Goal: Task Accomplishment & Management: Manage account settings

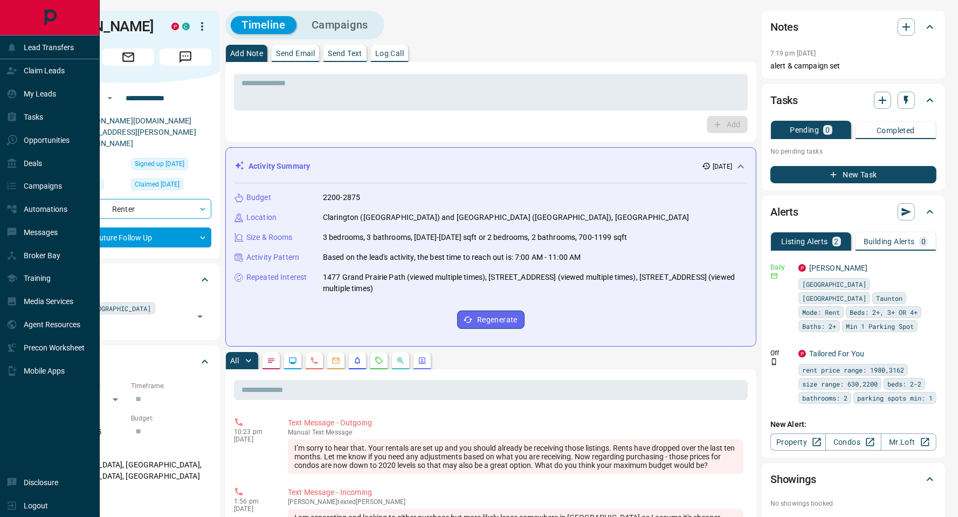
click at [38, 68] on p "Claim Leads" at bounding box center [44, 70] width 41 height 9
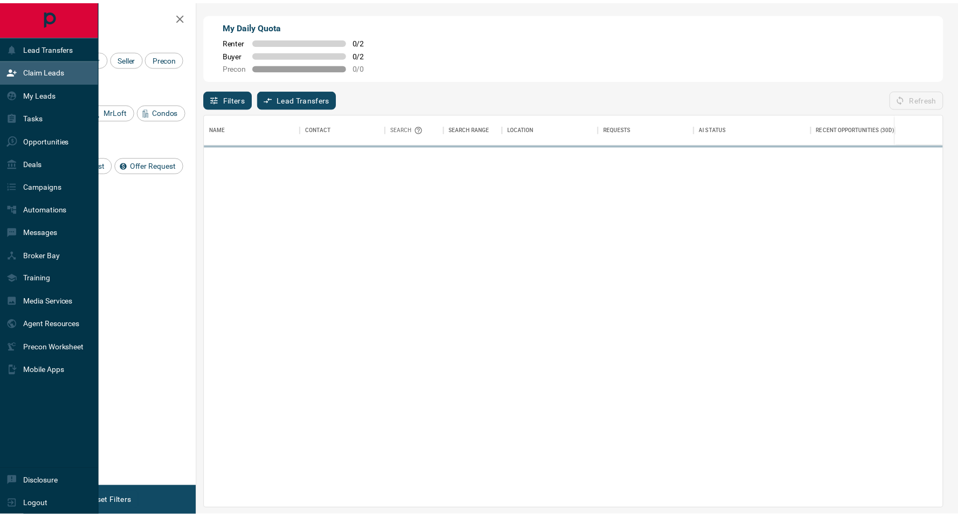
scroll to position [384, 736]
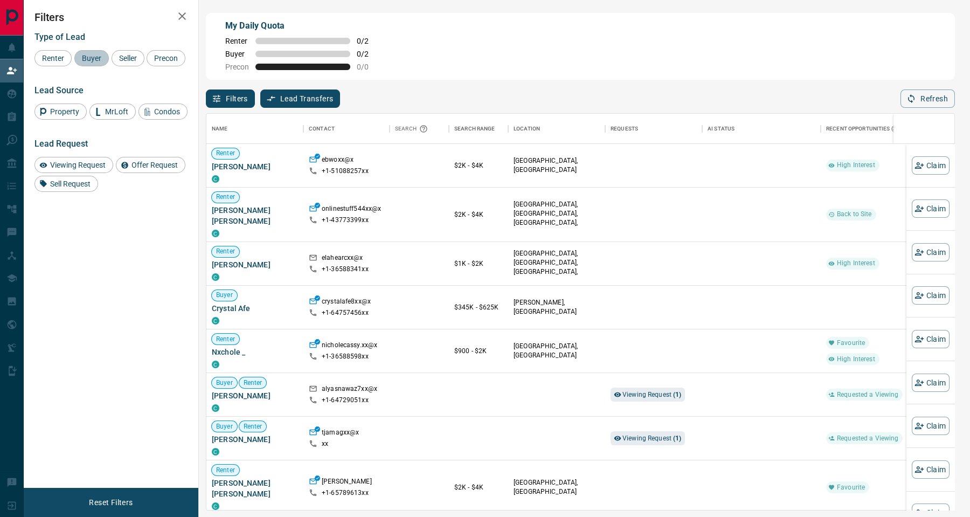
click at [91, 56] on span "Buyer" at bounding box center [91, 58] width 27 height 9
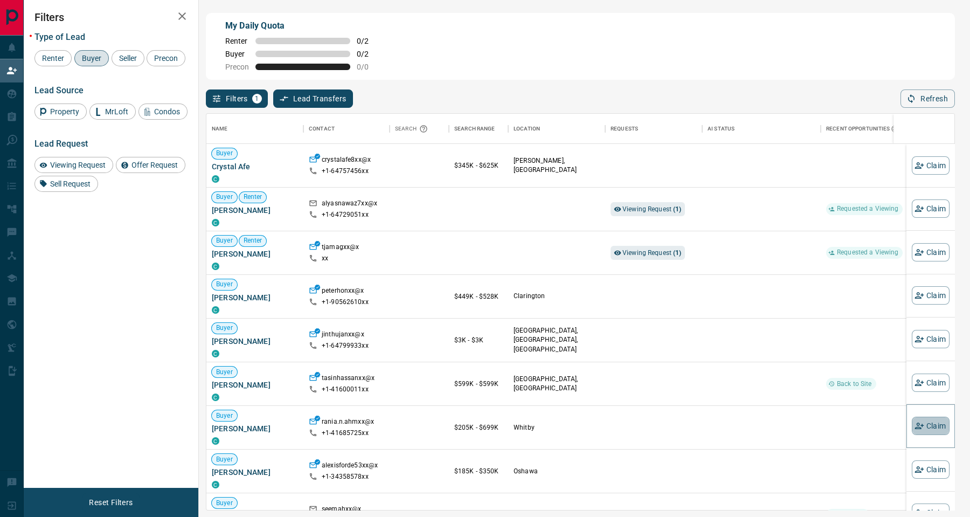
click at [920, 422] on button "Claim" at bounding box center [931, 426] width 38 height 18
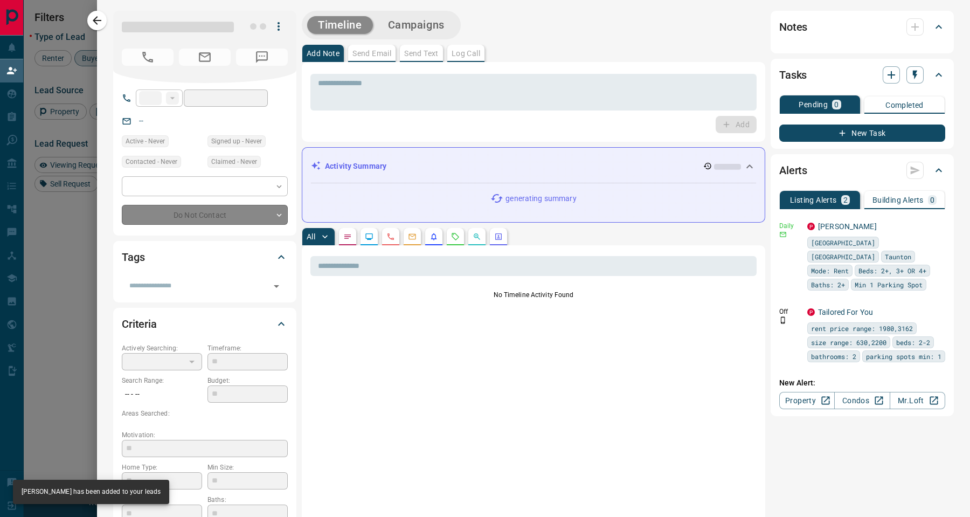
type input "**"
type input "**********"
type input "**"
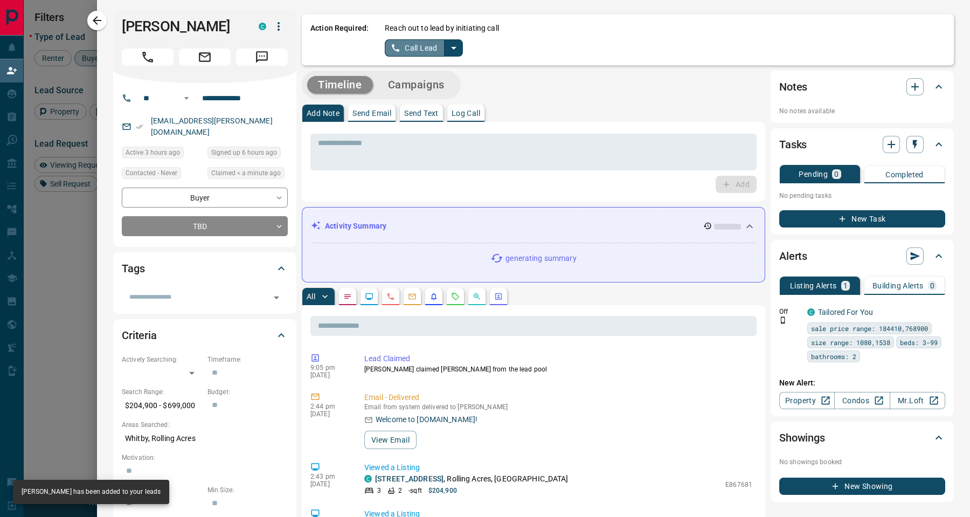
click at [428, 44] on button "Call Lead" at bounding box center [415, 47] width 60 height 17
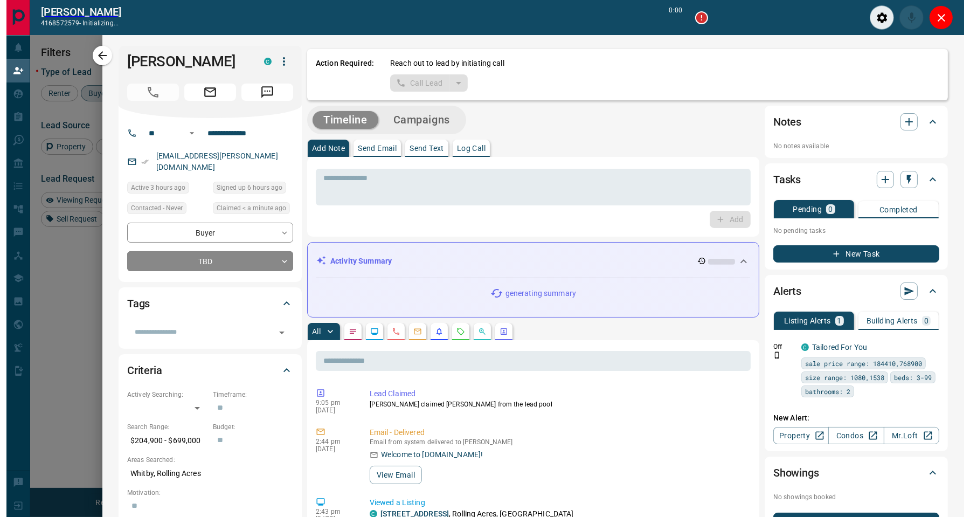
scroll to position [12, 12]
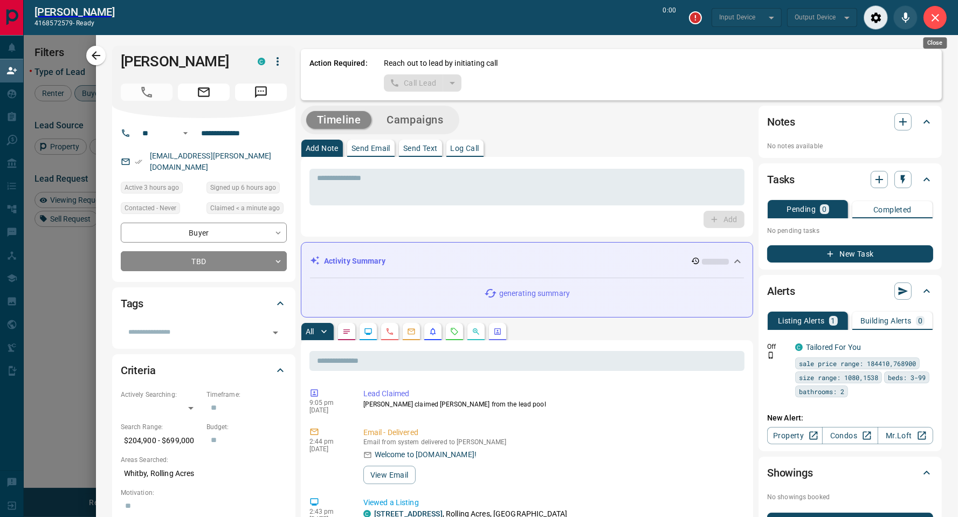
click at [930, 18] on icon "Close" at bounding box center [935, 17] width 13 height 13
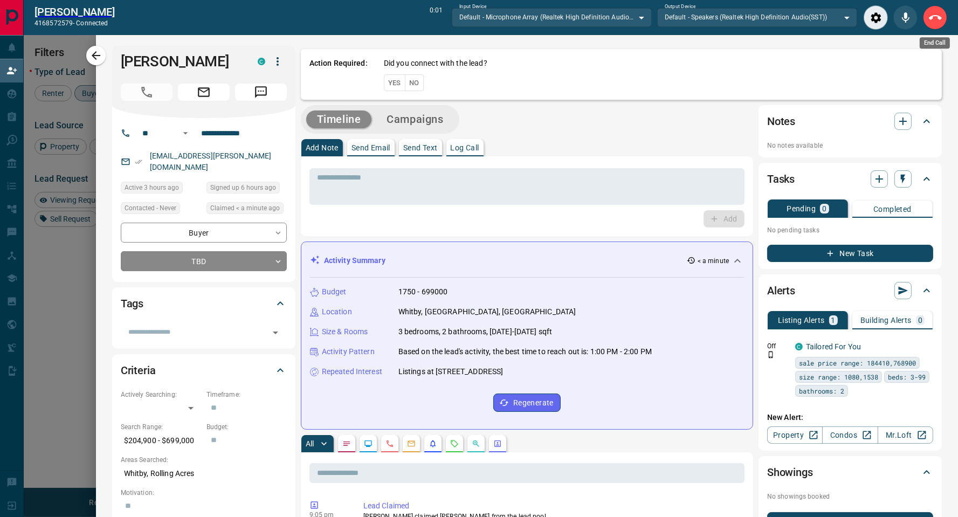
click at [939, 18] on icon "End Call" at bounding box center [935, 17] width 13 height 5
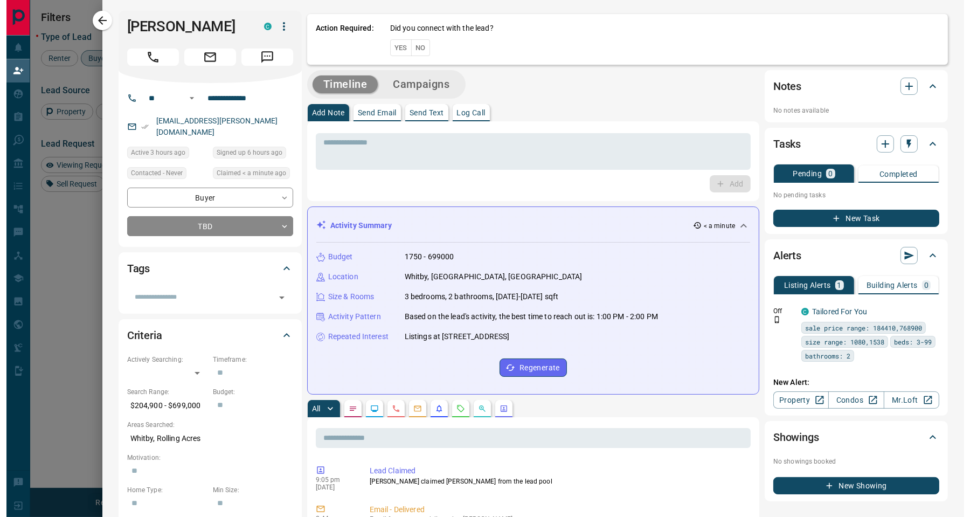
scroll to position [384, 736]
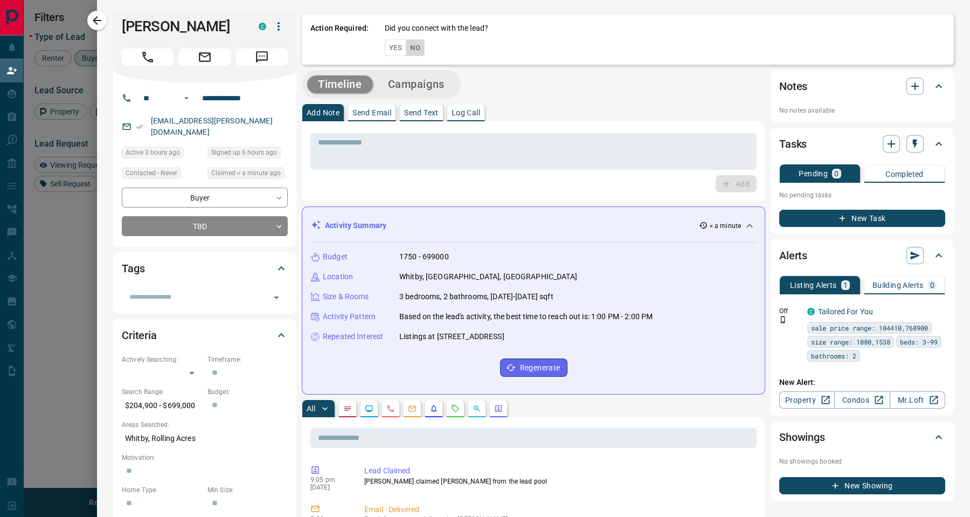
click at [416, 44] on button "No" at bounding box center [415, 47] width 19 height 17
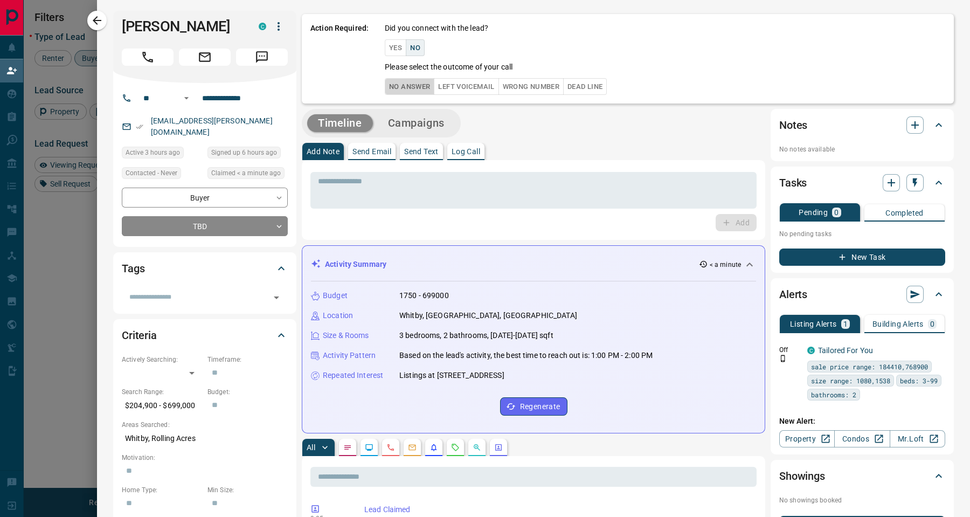
click at [423, 87] on button "No Answer" at bounding box center [410, 86] width 50 height 17
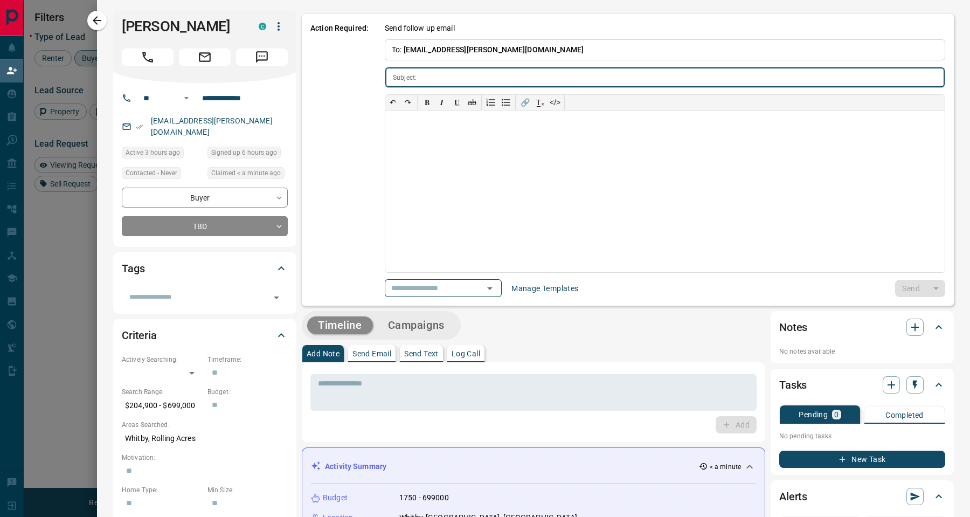
type input "**********"
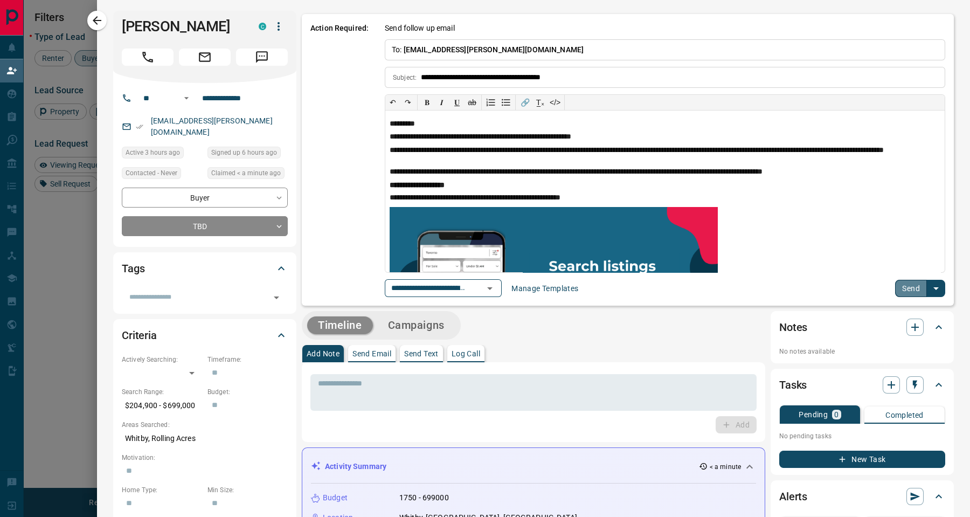
click at [902, 288] on button "Send" at bounding box center [911, 288] width 32 height 17
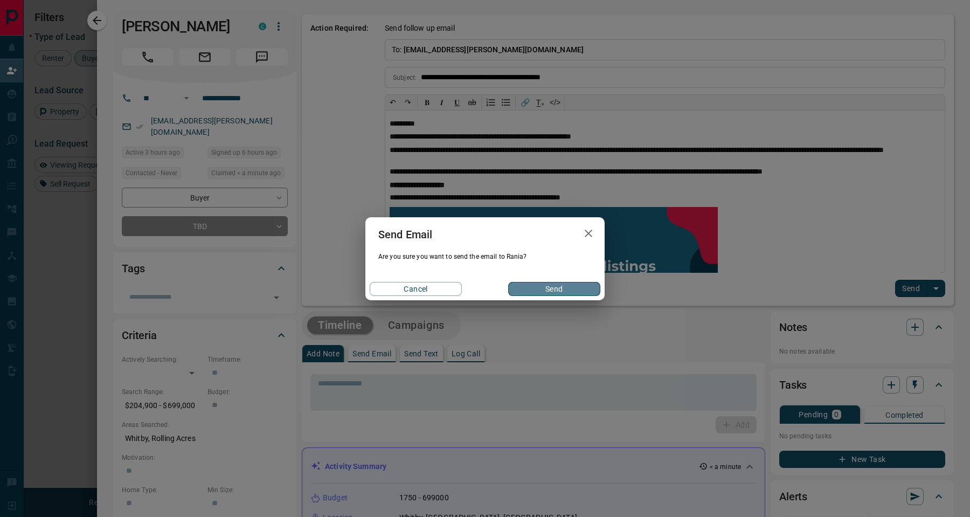
click at [547, 288] on button "Send" at bounding box center [554, 289] width 92 height 14
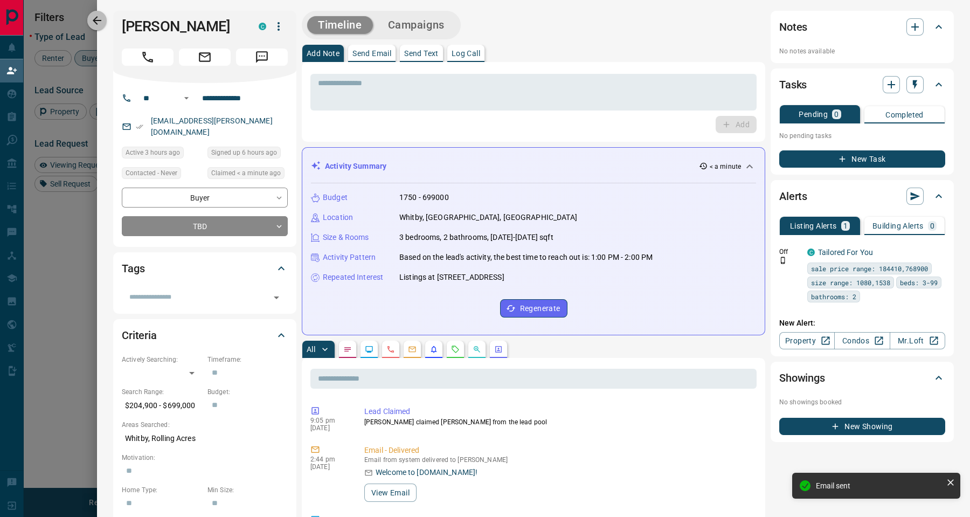
click at [98, 22] on icon "button" at bounding box center [97, 20] width 13 height 13
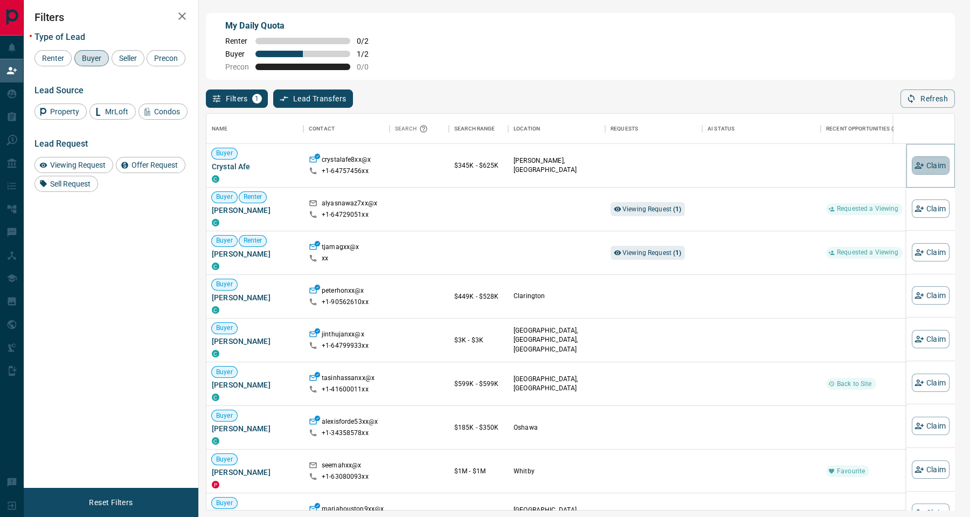
click at [920, 165] on button "Claim" at bounding box center [931, 165] width 38 height 18
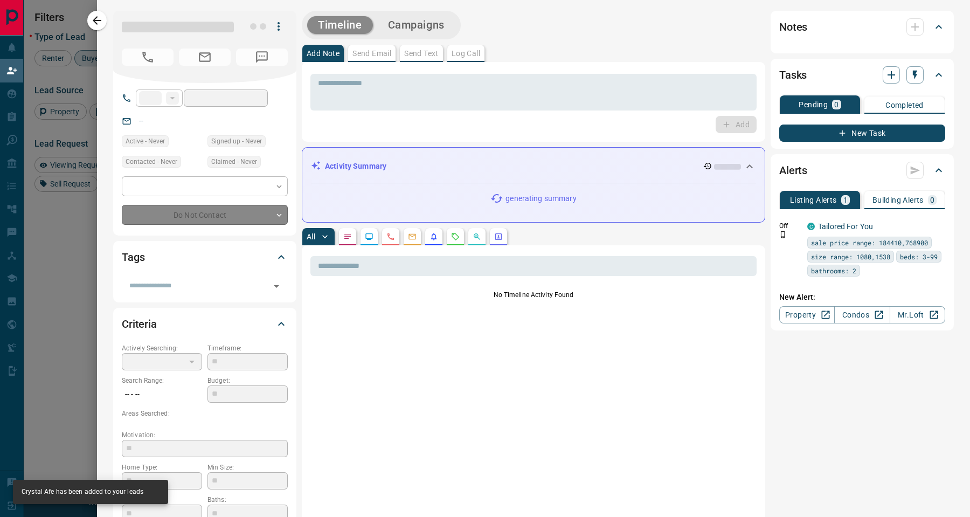
type input "**"
type input "**********"
type input "**"
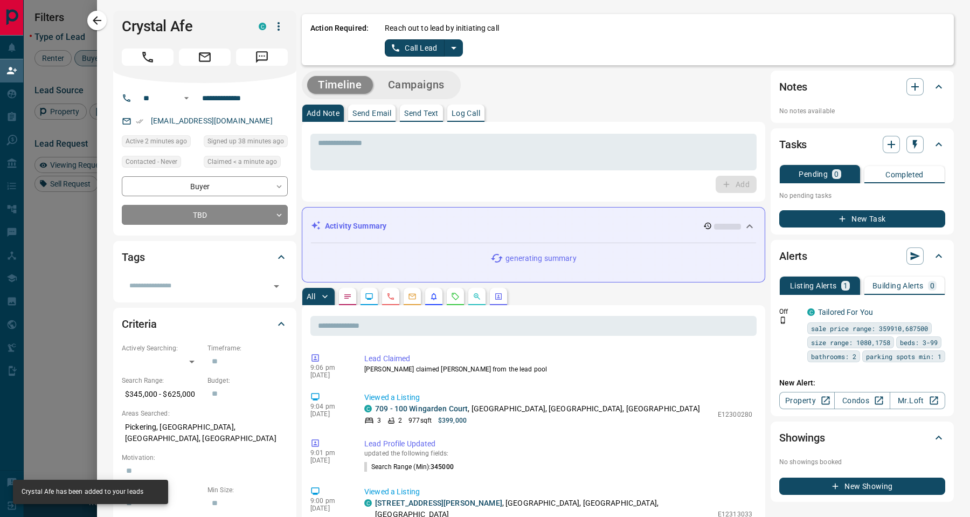
click at [408, 51] on button "Call Lead" at bounding box center [415, 47] width 60 height 17
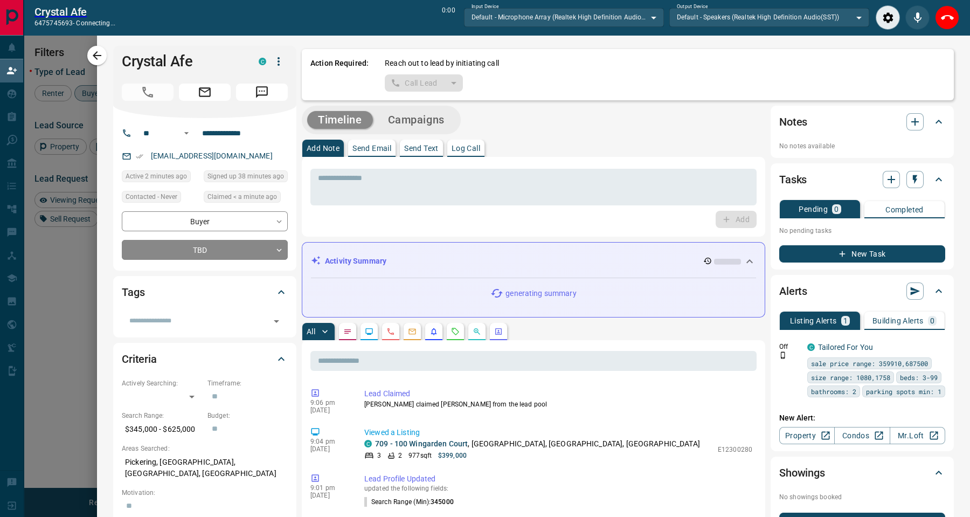
scroll to position [12, 12]
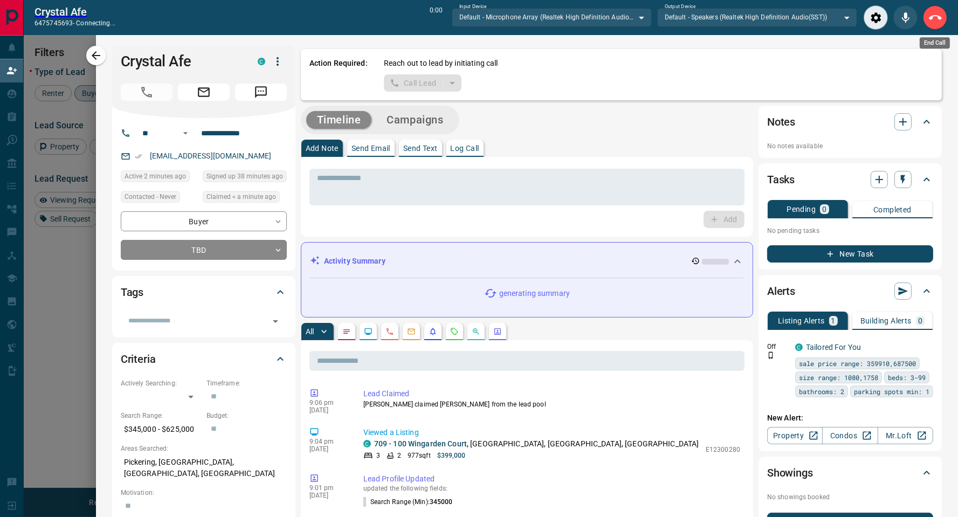
click at [933, 13] on icon "End Call" at bounding box center [935, 17] width 13 height 13
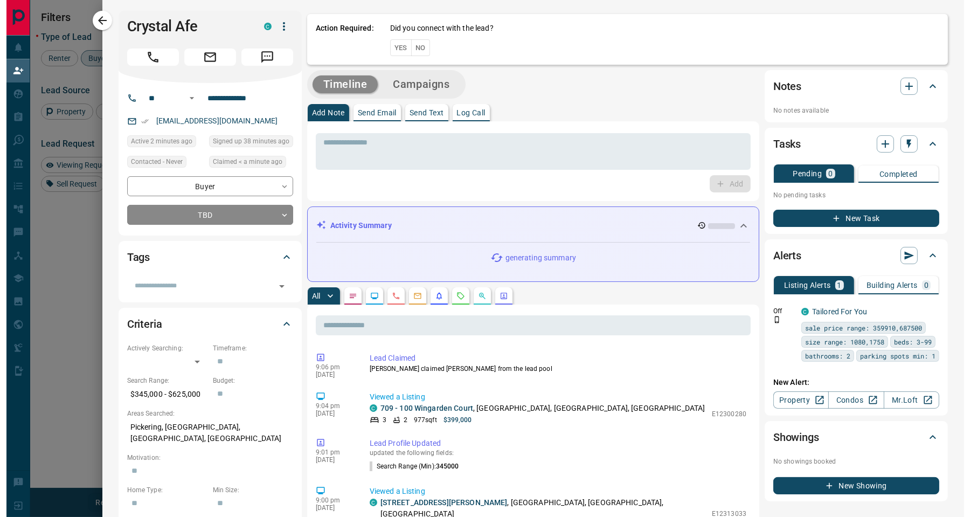
scroll to position [384, 736]
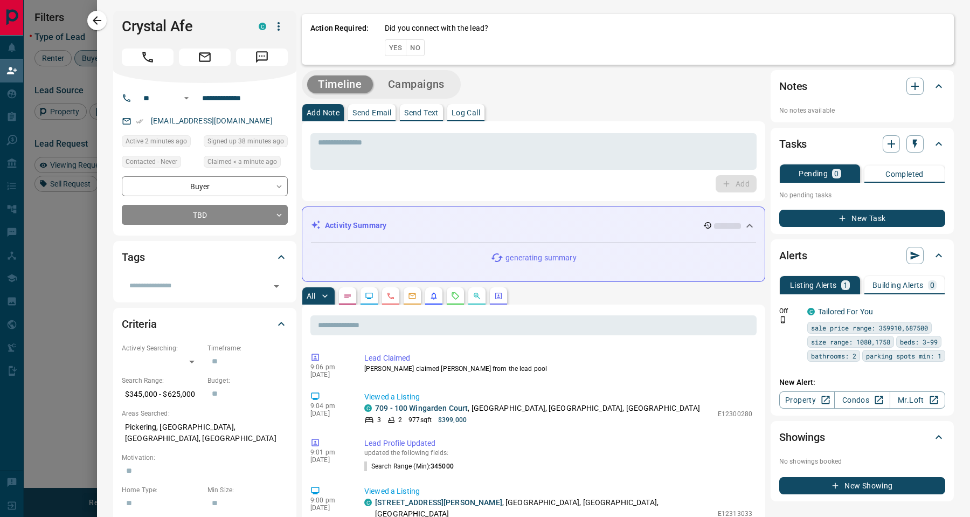
click at [412, 50] on button "No" at bounding box center [415, 47] width 19 height 17
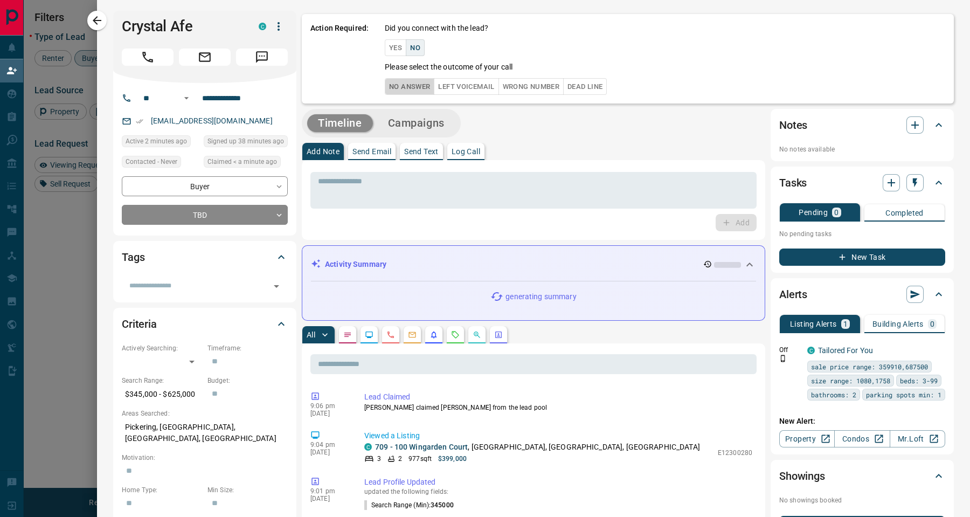
click at [411, 88] on button "No Answer" at bounding box center [410, 86] width 50 height 17
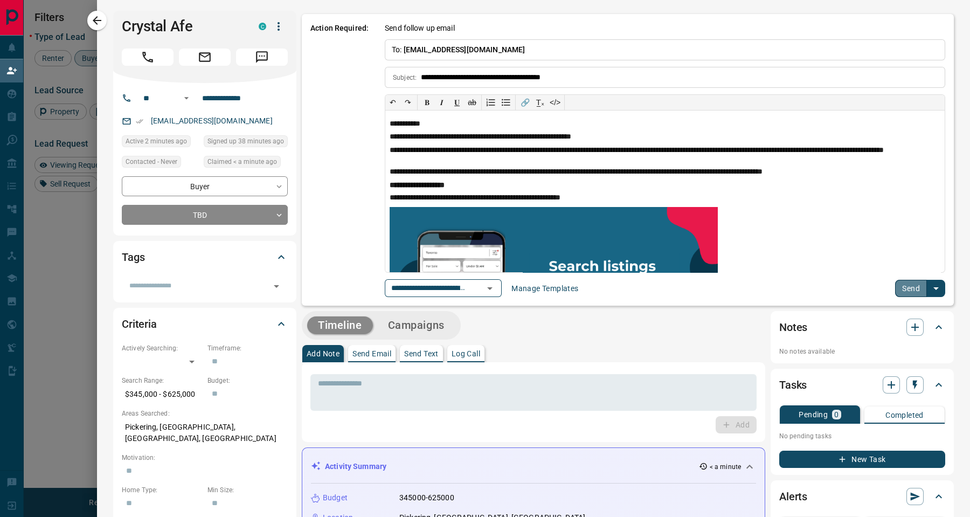
click at [900, 288] on button "Send" at bounding box center [911, 288] width 32 height 17
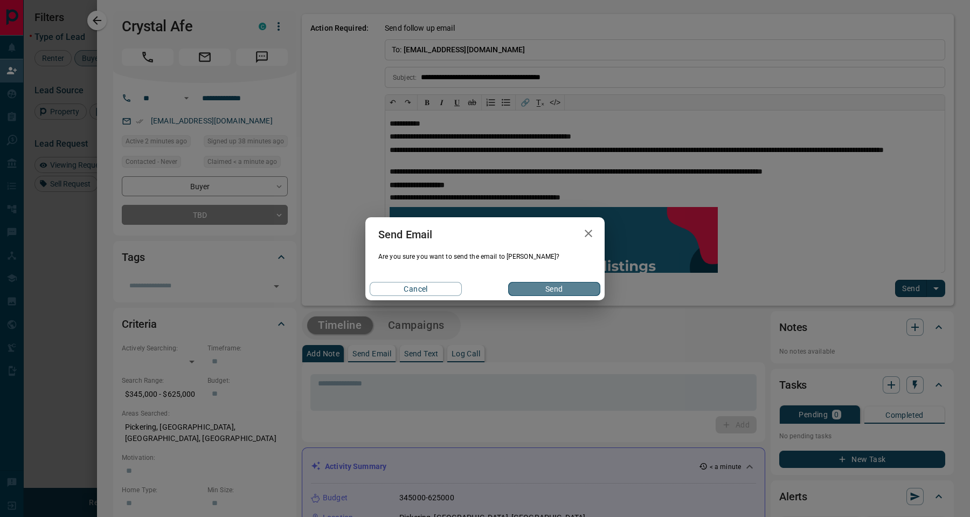
click at [549, 284] on button "Send" at bounding box center [554, 289] width 92 height 14
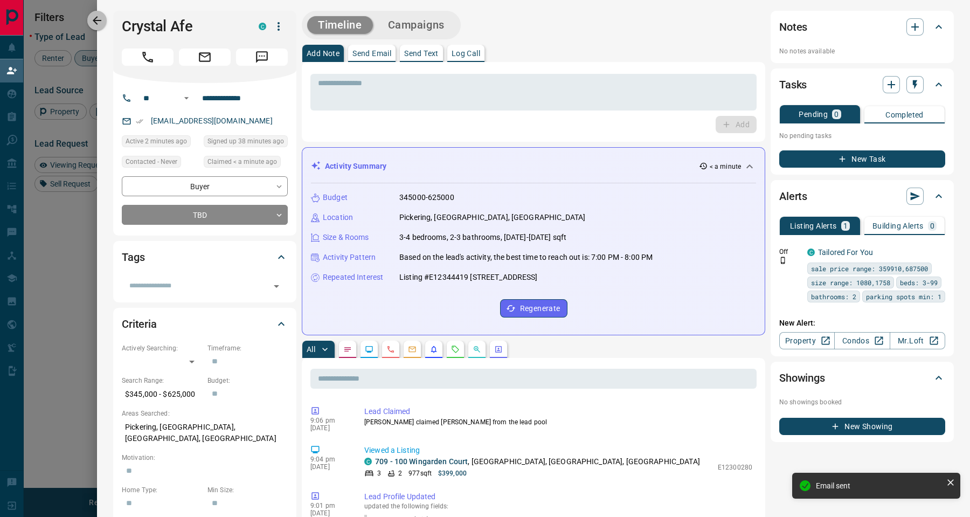
click at [96, 18] on icon "button" at bounding box center [97, 20] width 9 height 9
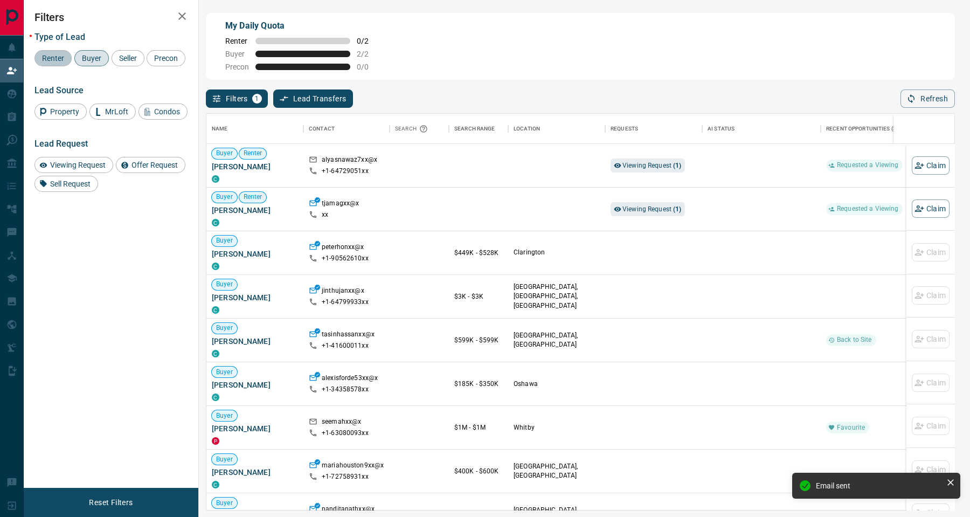
click at [51, 61] on span "Renter" at bounding box center [53, 58] width 30 height 9
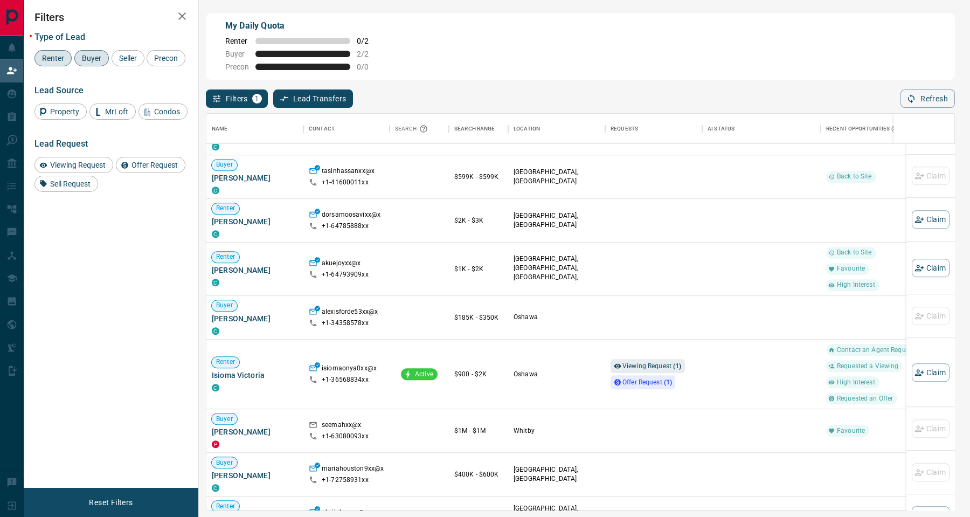
scroll to position [614, 0]
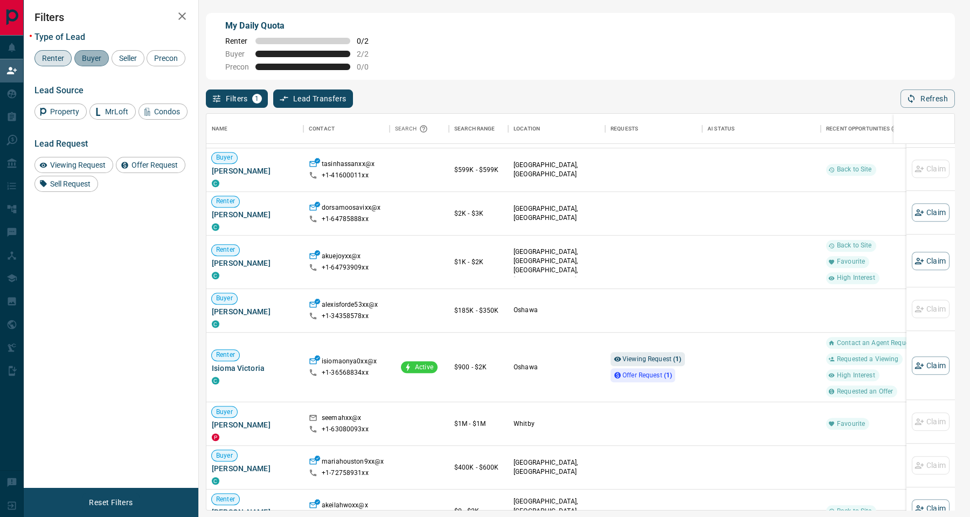
click at [102, 58] on span "Buyer" at bounding box center [91, 58] width 27 height 9
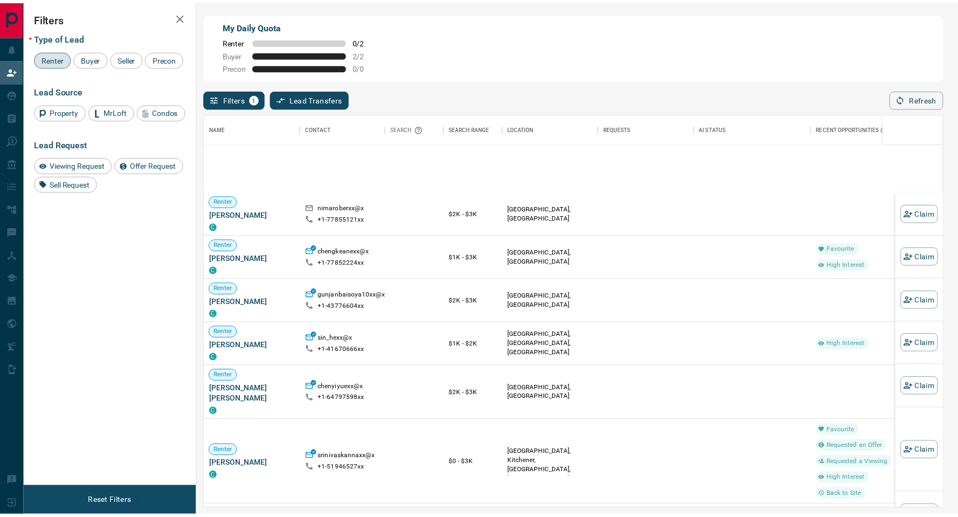
scroll to position [2237, 0]
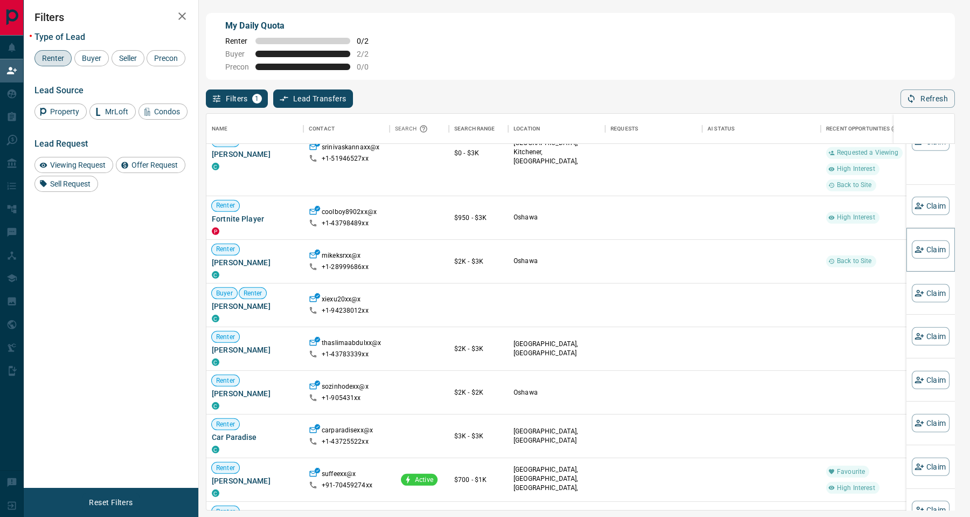
click at [918, 252] on button "Claim" at bounding box center [931, 249] width 38 height 18
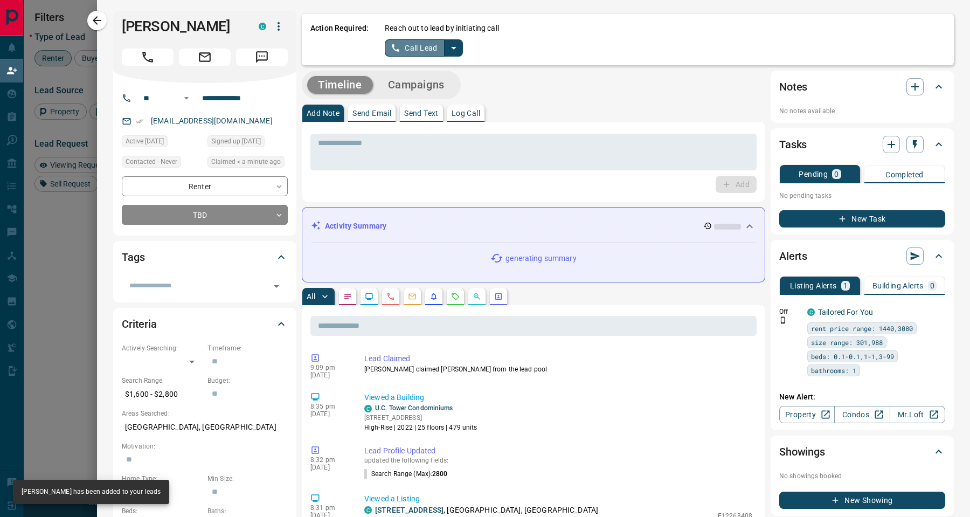
click at [415, 48] on button "Call Lead" at bounding box center [415, 47] width 60 height 17
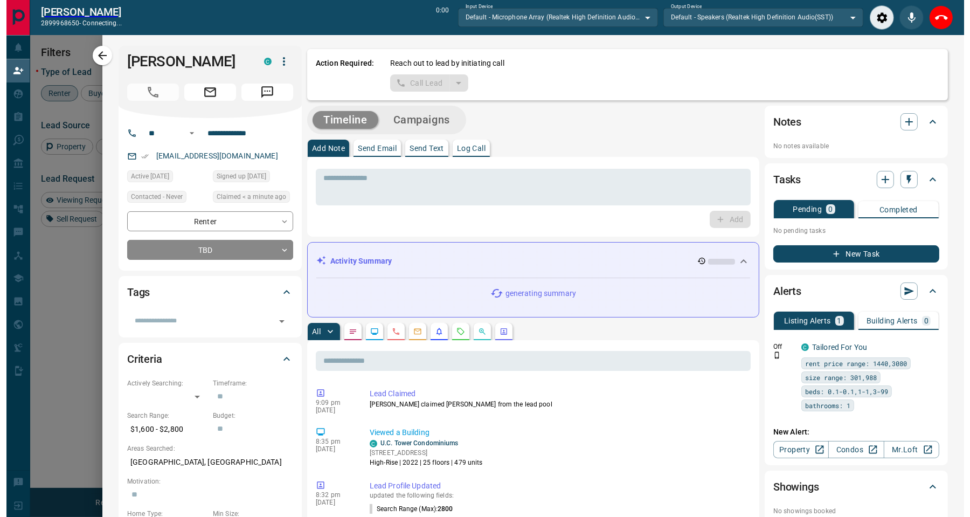
scroll to position [12, 12]
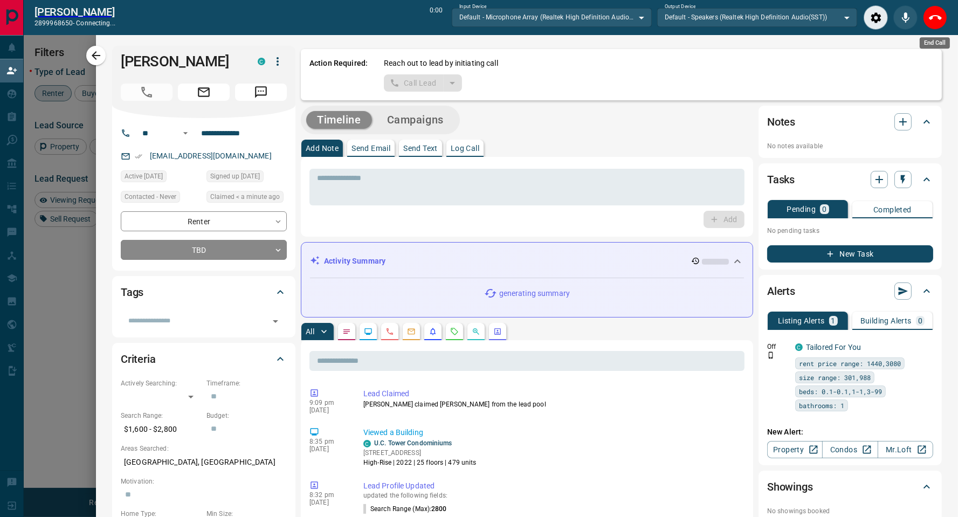
click at [928, 18] on button "End Call" at bounding box center [935, 17] width 24 height 24
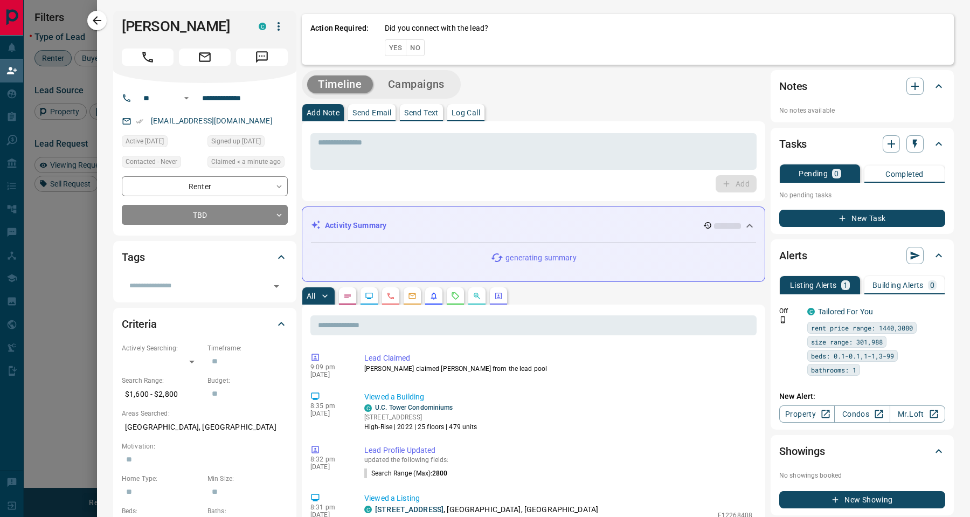
scroll to position [384, 736]
click at [415, 48] on button "No" at bounding box center [415, 47] width 19 height 17
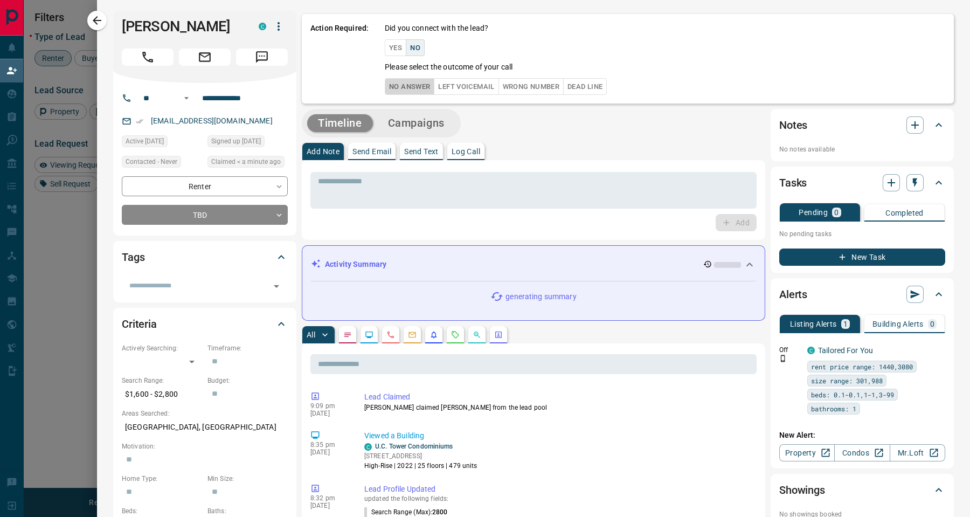
click at [418, 90] on button "No Answer" at bounding box center [410, 86] width 50 height 17
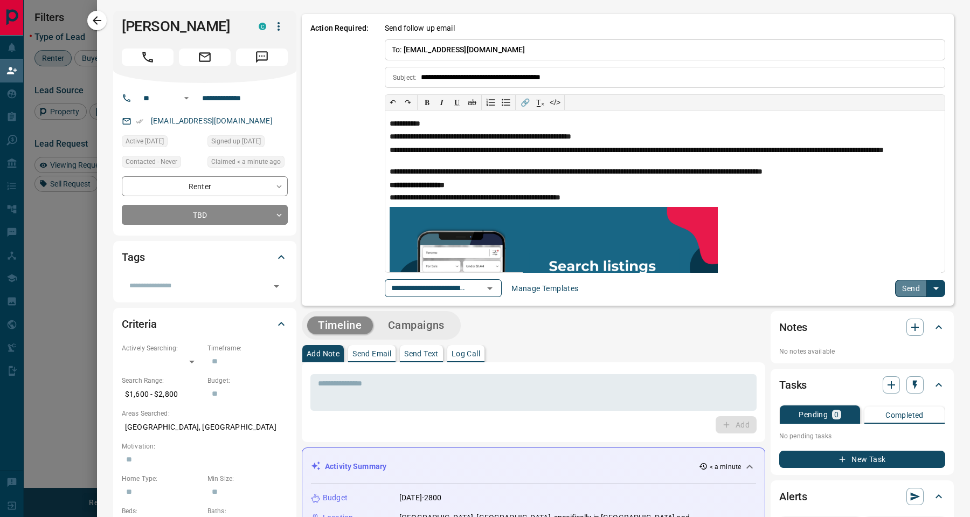
click at [901, 285] on button "Send" at bounding box center [911, 288] width 32 height 17
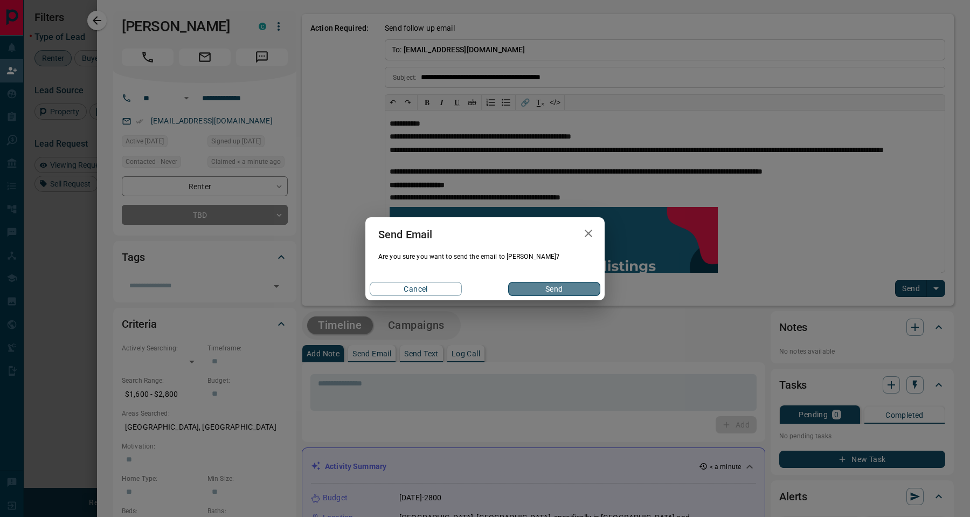
click at [581, 289] on button "Send" at bounding box center [554, 289] width 92 height 14
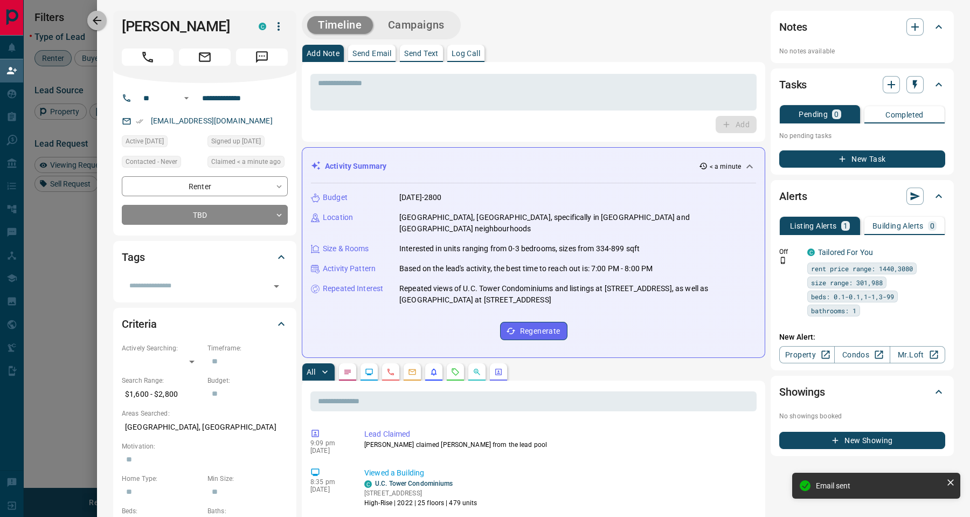
click at [93, 22] on icon "button" at bounding box center [97, 20] width 13 height 13
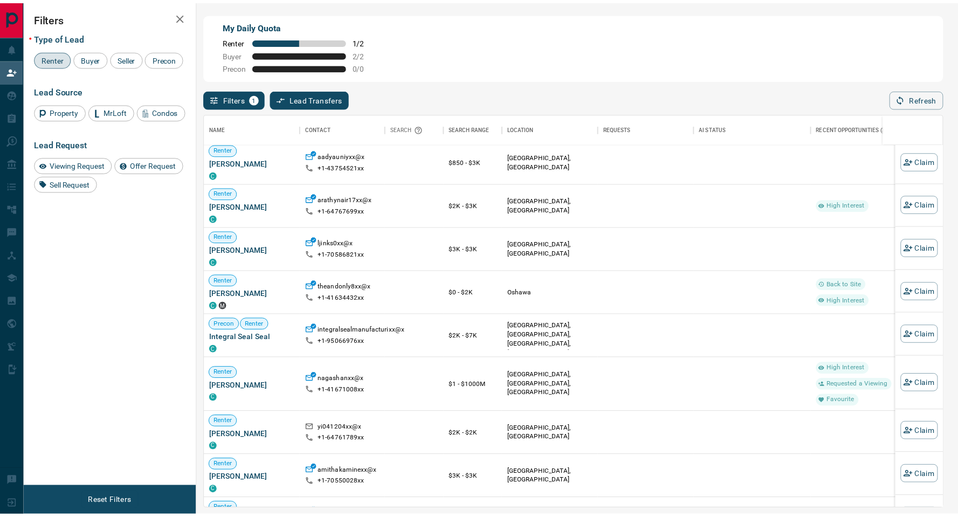
scroll to position [3660, 0]
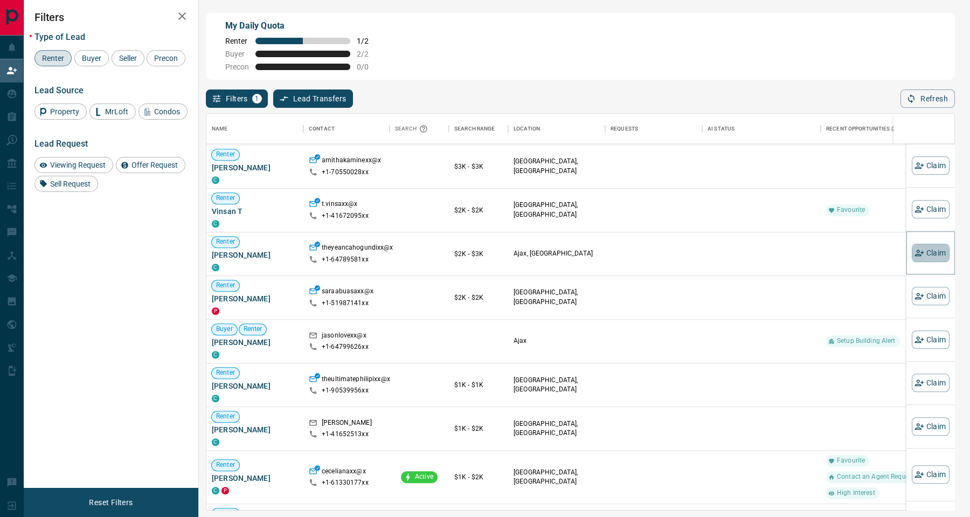
click at [918, 247] on button "Claim" at bounding box center [931, 253] width 38 height 18
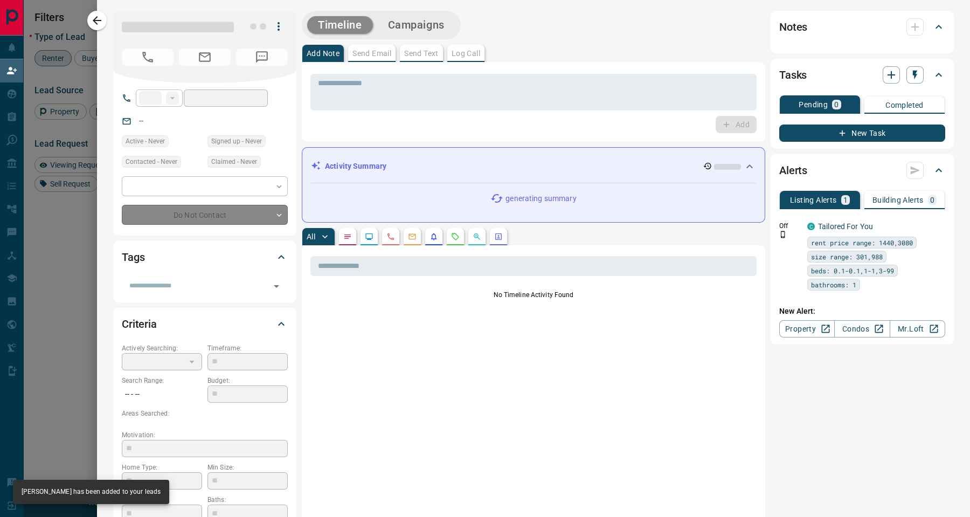
type input "**"
type input "**********"
type input "**"
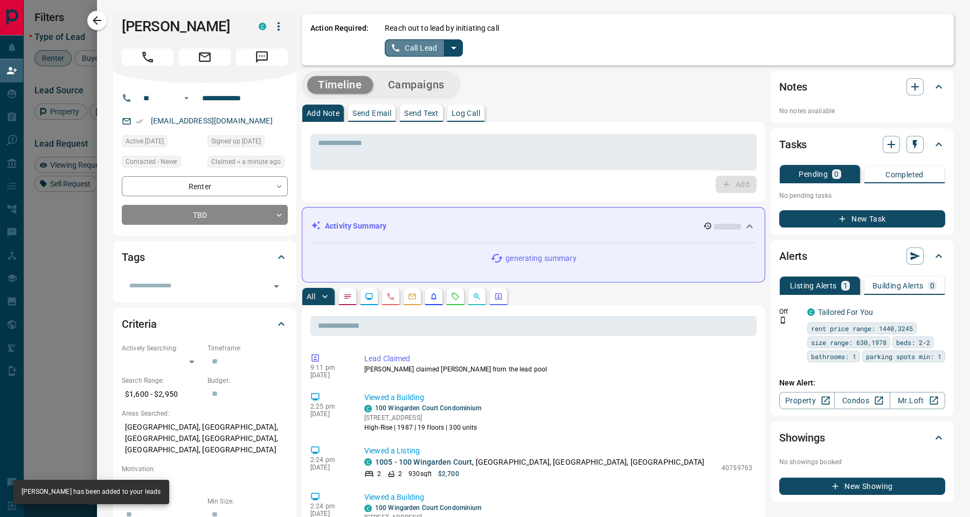
click at [424, 45] on button "Call Lead" at bounding box center [415, 47] width 60 height 17
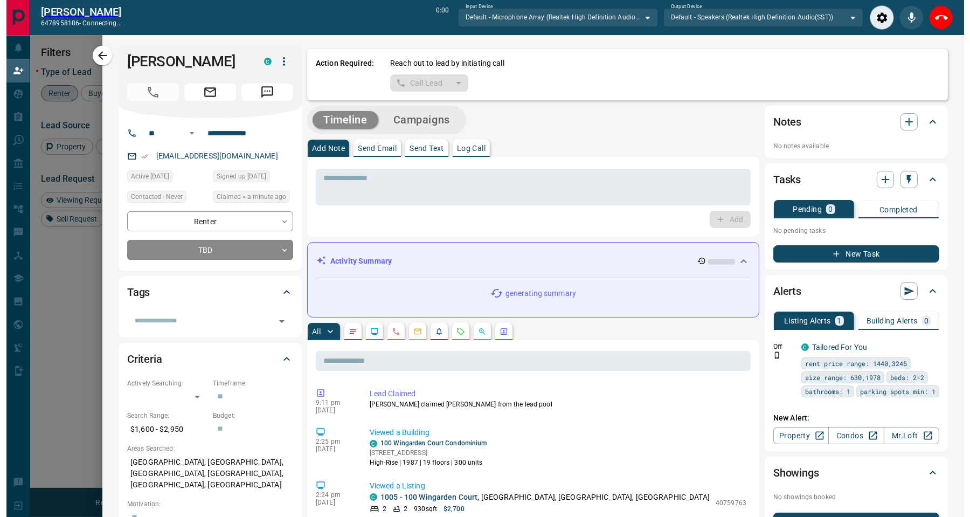
scroll to position [12, 12]
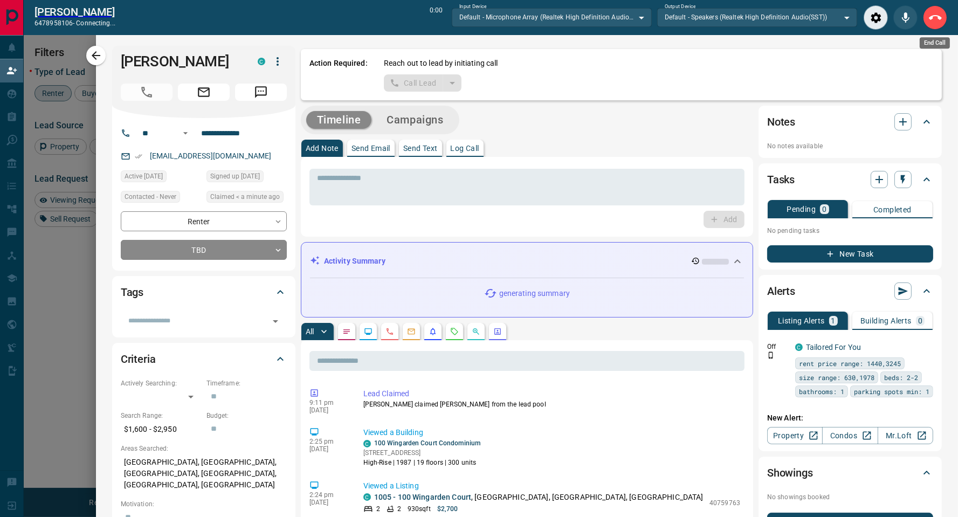
click at [935, 12] on icon "End Call" at bounding box center [935, 17] width 13 height 13
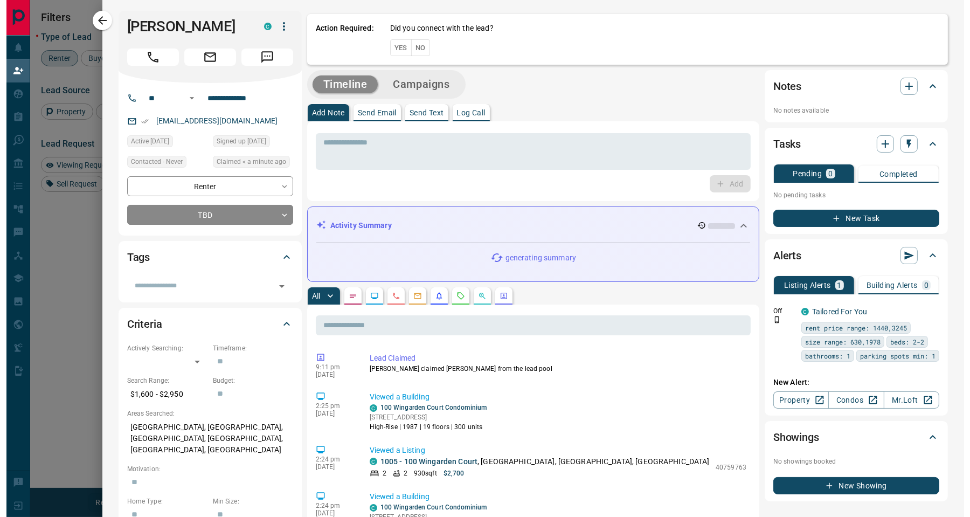
scroll to position [384, 736]
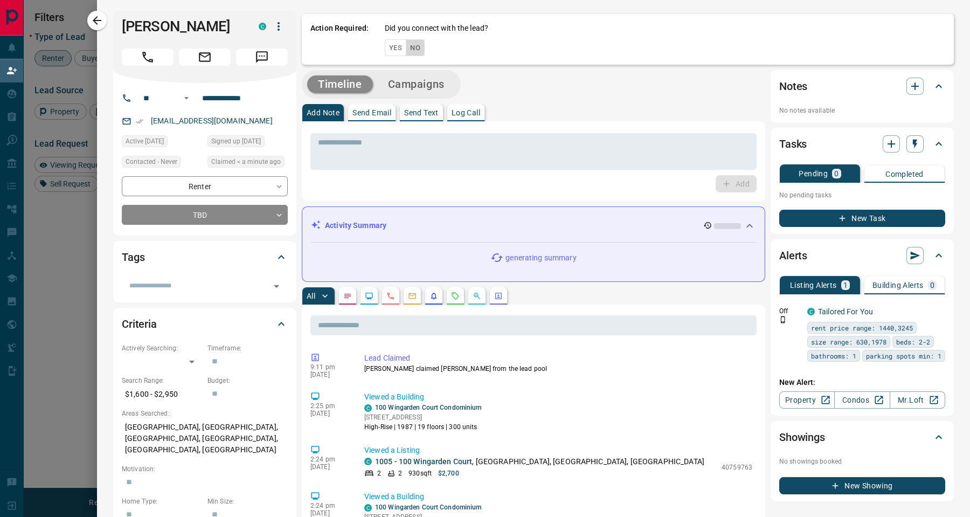
click at [418, 49] on button "No" at bounding box center [415, 47] width 19 height 17
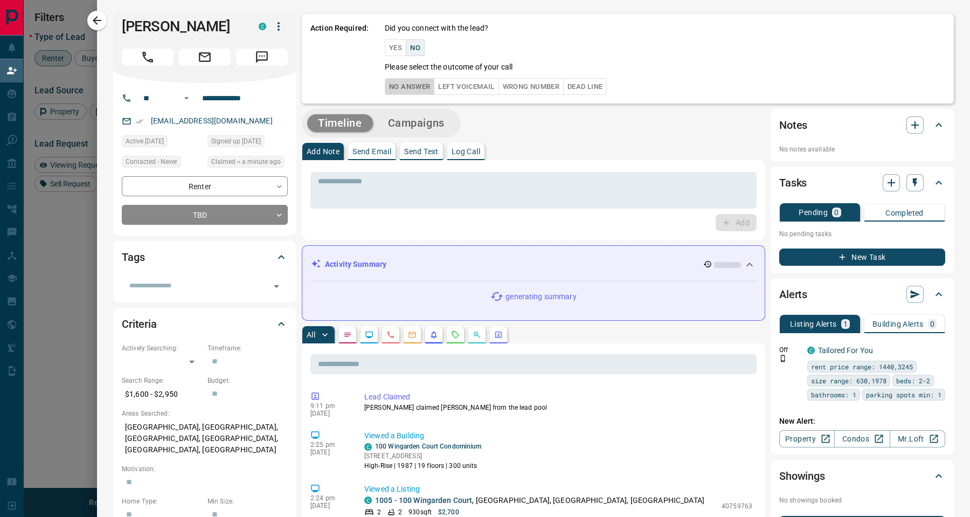
click at [405, 86] on button "No Answer" at bounding box center [410, 86] width 50 height 17
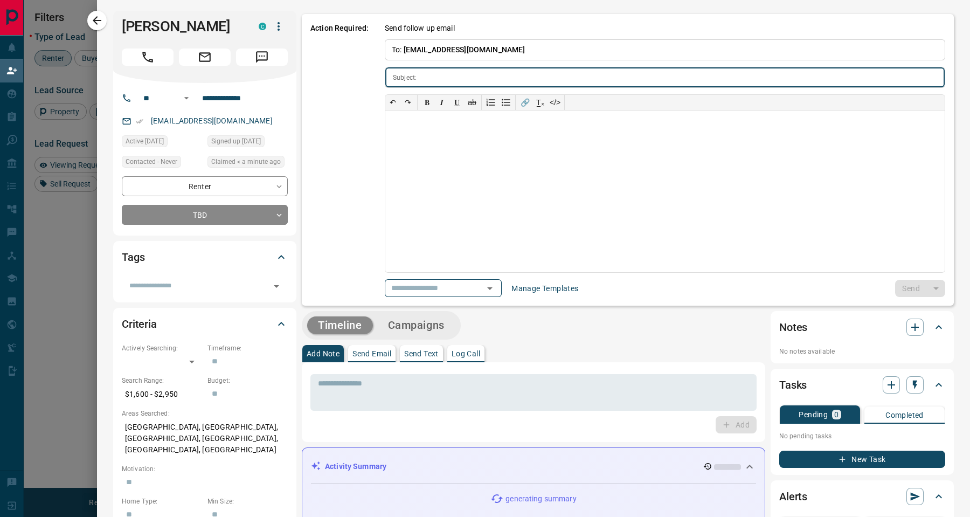
type input "**********"
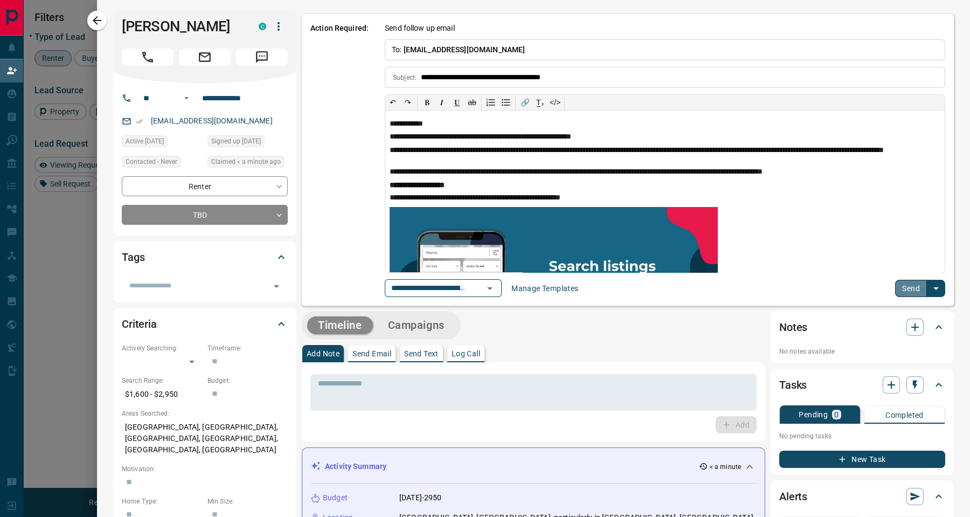
click at [904, 288] on button "Send" at bounding box center [911, 288] width 32 height 17
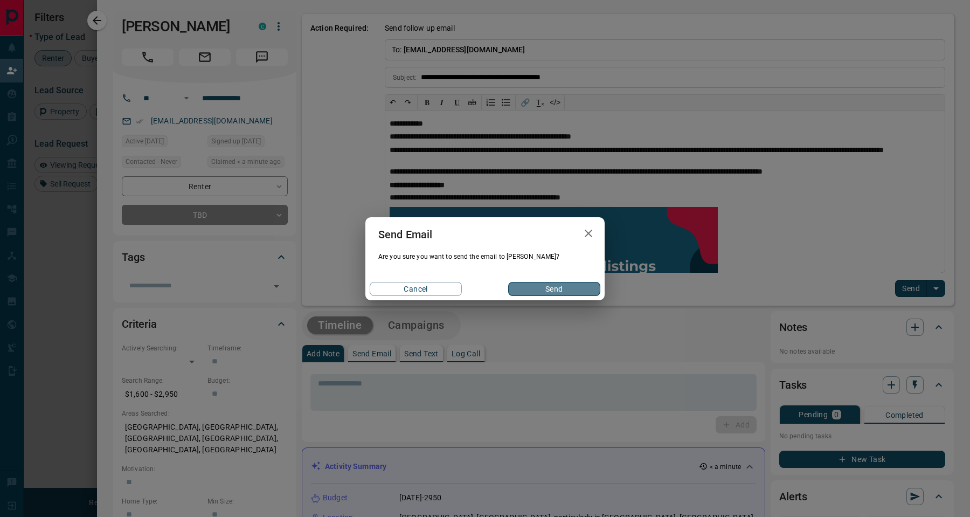
click at [571, 288] on button "Send" at bounding box center [554, 289] width 92 height 14
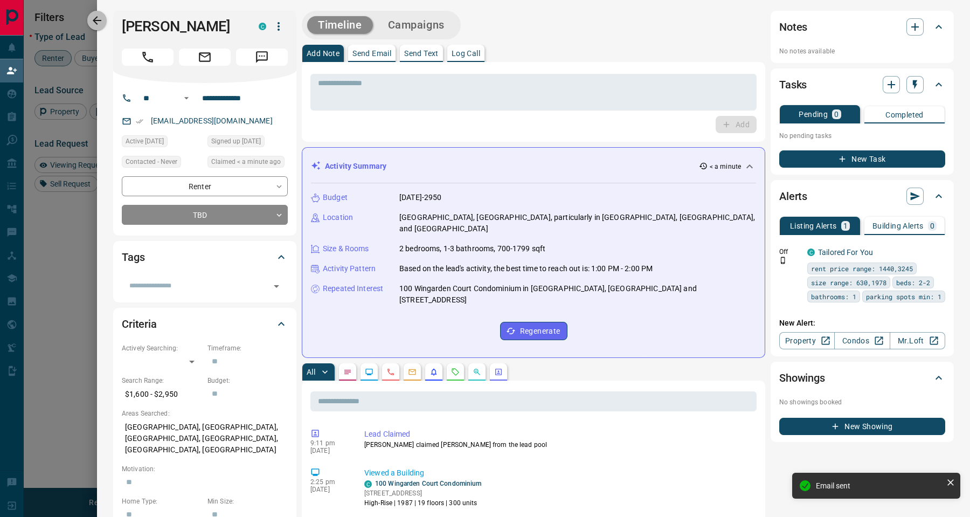
click at [91, 17] on icon "button" at bounding box center [97, 20] width 13 height 13
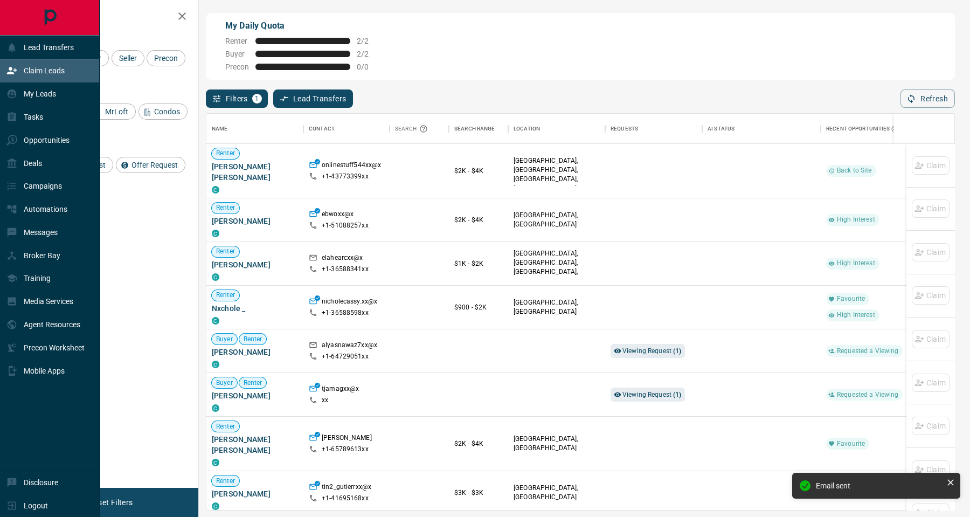
click at [43, 234] on p "Messages" at bounding box center [41, 232] width 34 height 9
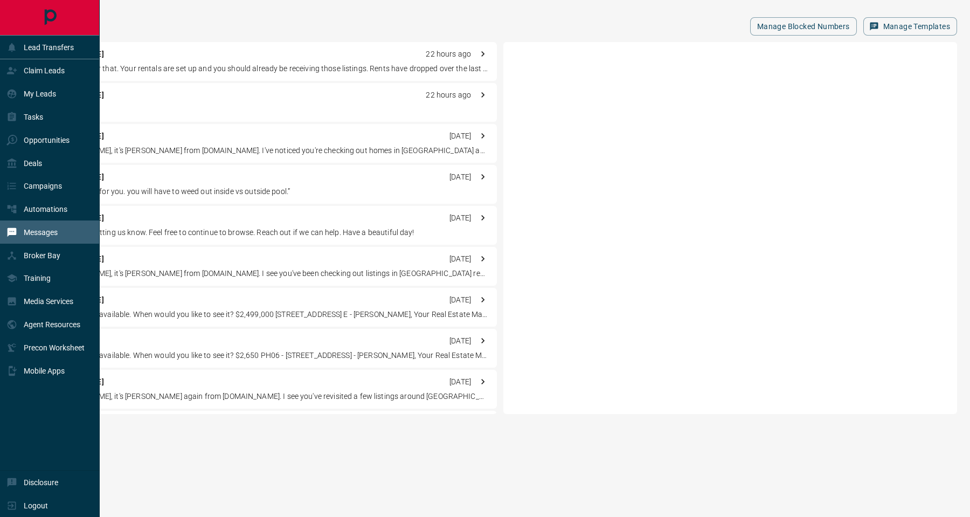
click at [41, 147] on div "Opportunities" at bounding box center [37, 140] width 63 height 18
